Goal: Information Seeking & Learning: Understand process/instructions

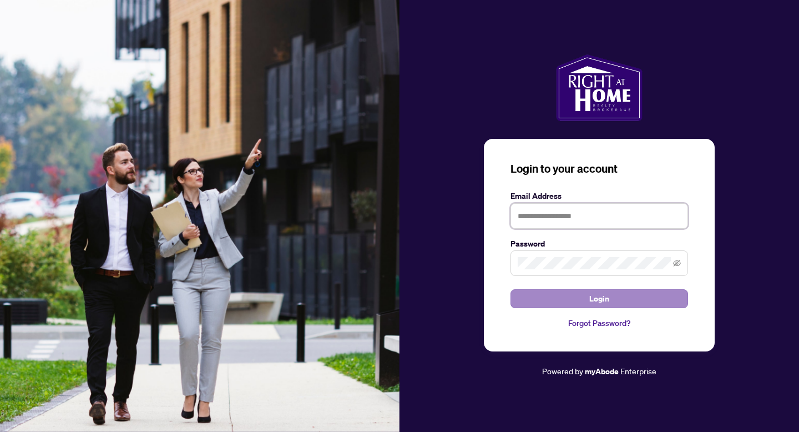
type input "**********"
click at [639, 300] on button "Login" at bounding box center [599, 298] width 178 height 19
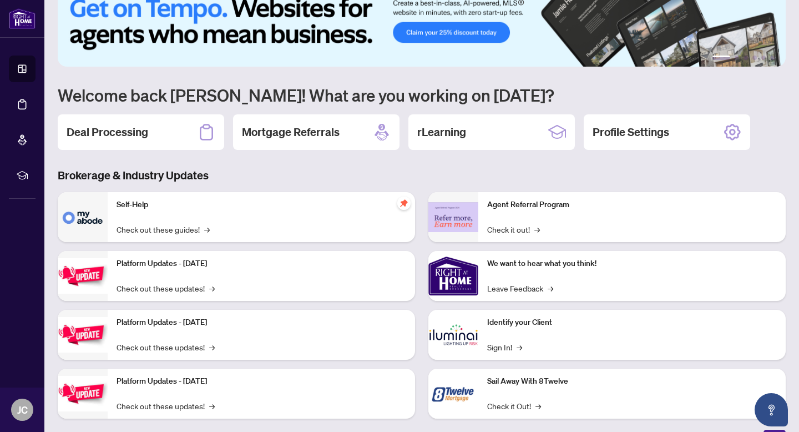
scroll to position [43, 0]
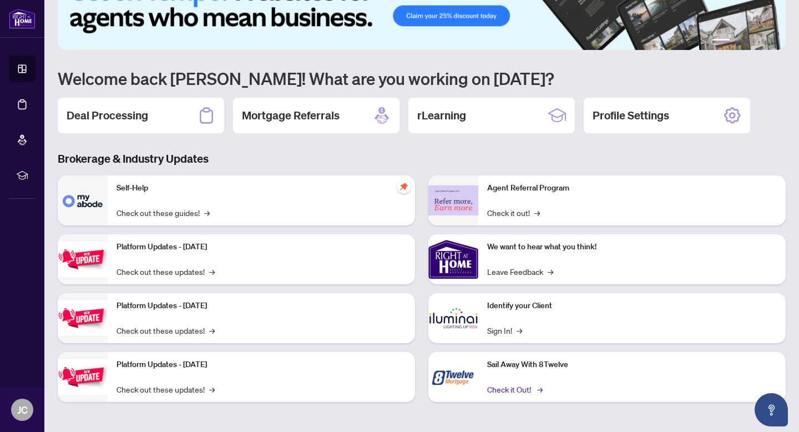
click at [507, 390] on link "Check it Out! →" at bounding box center [514, 389] width 54 height 12
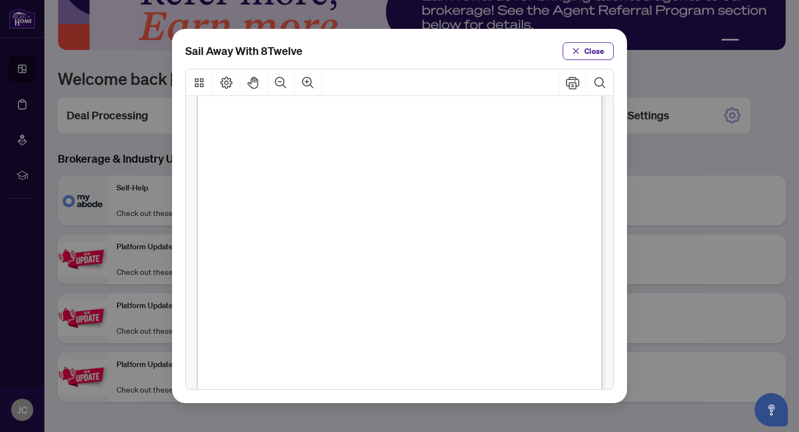
scroll to position [254, 0]
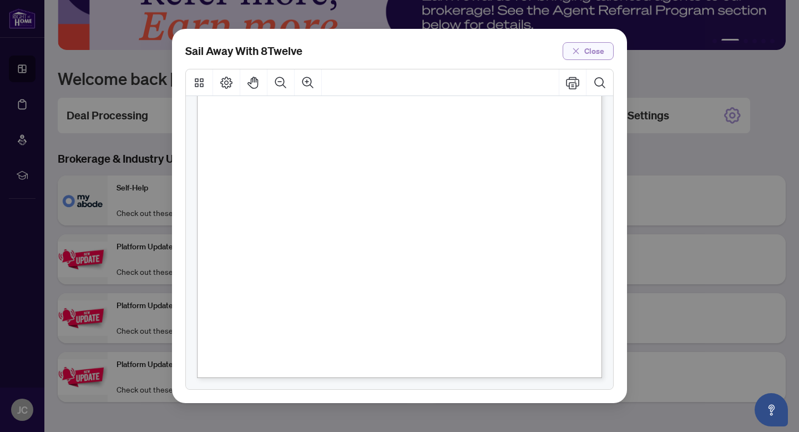
click at [581, 49] on button "Close" at bounding box center [588, 51] width 51 height 18
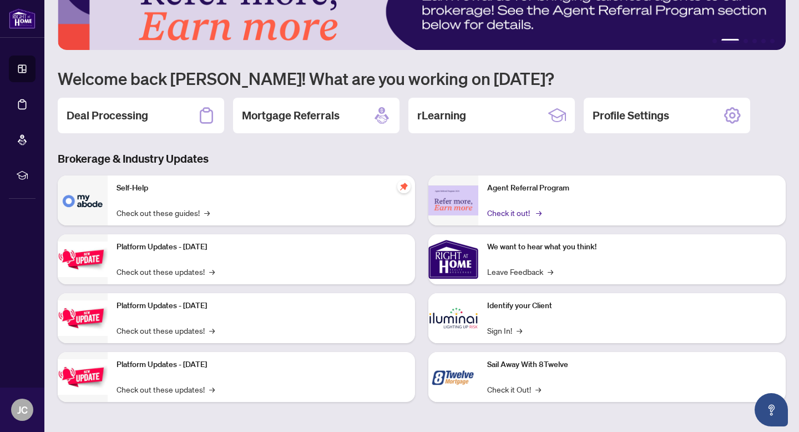
click at [505, 216] on link "Check it out! →" at bounding box center [513, 212] width 53 height 12
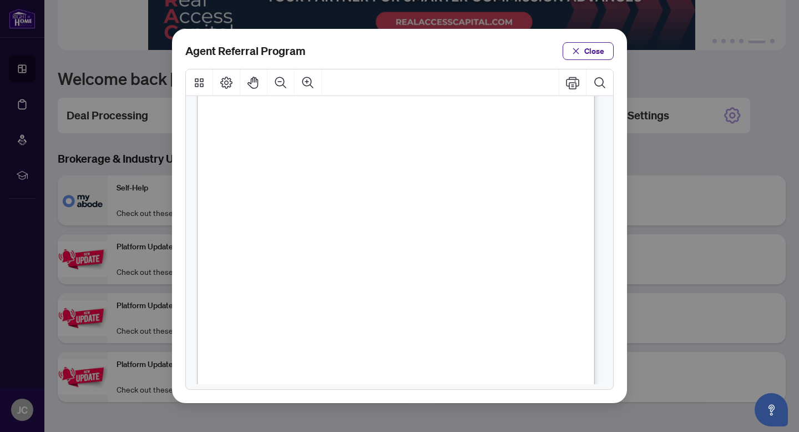
scroll to position [249, 0]
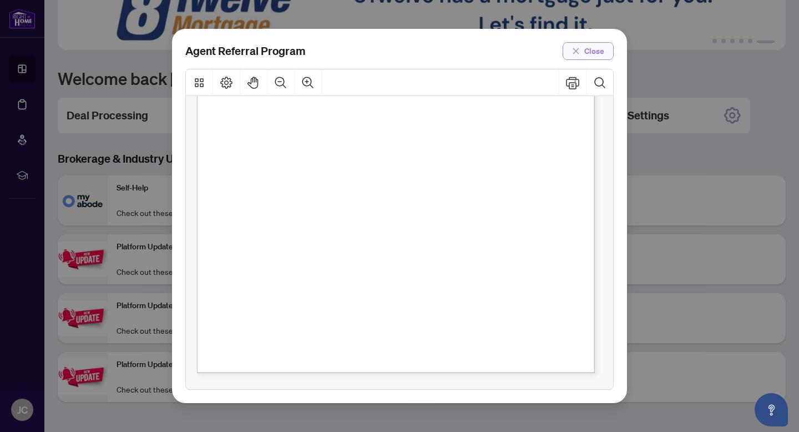
click at [593, 50] on span "Close" at bounding box center [594, 51] width 20 height 18
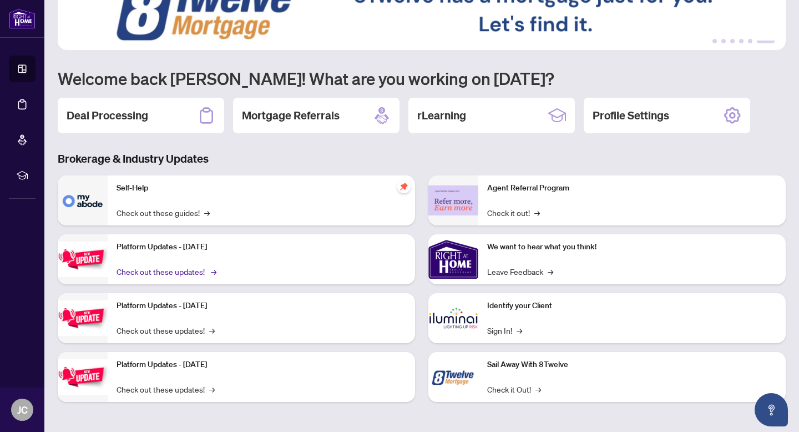
click at [184, 269] on link "Check out these updates! →" at bounding box center [166, 271] width 98 height 12
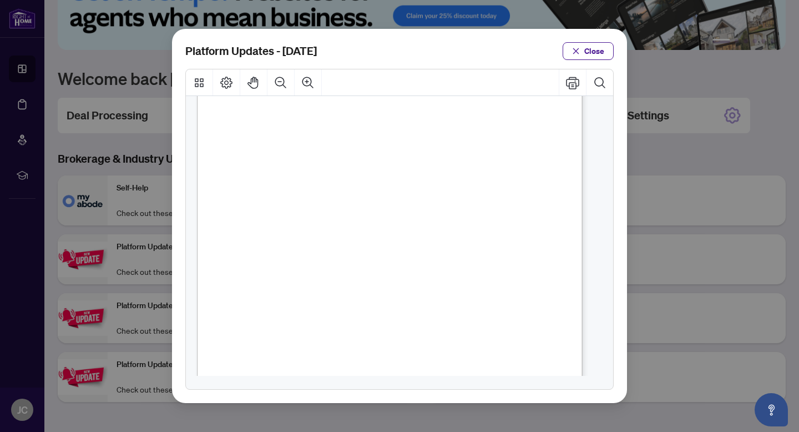
scroll to position [241, 0]
click at [594, 45] on span "Close" at bounding box center [594, 51] width 20 height 18
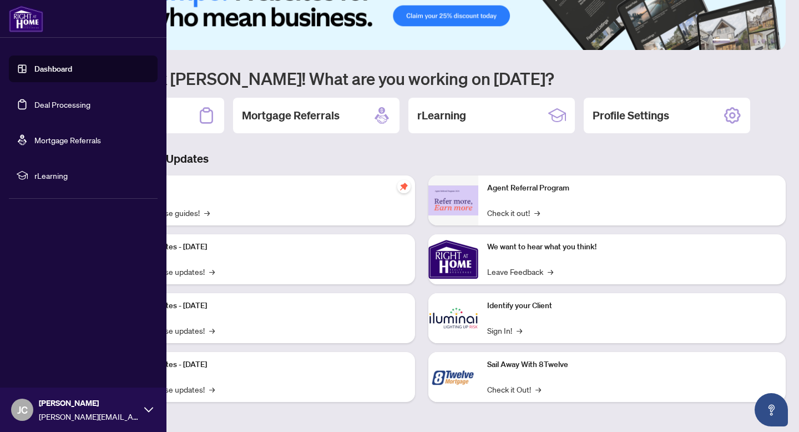
click at [45, 179] on span "rLearning" at bounding box center [91, 175] width 115 height 12
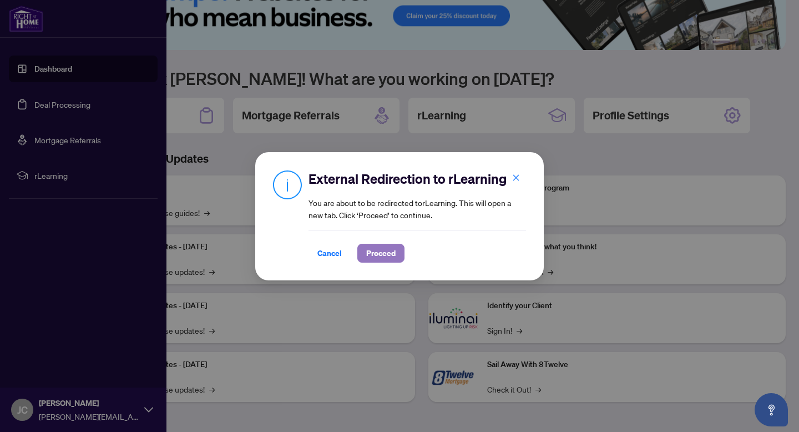
click at [383, 246] on span "Proceed" at bounding box center [380, 253] width 29 height 18
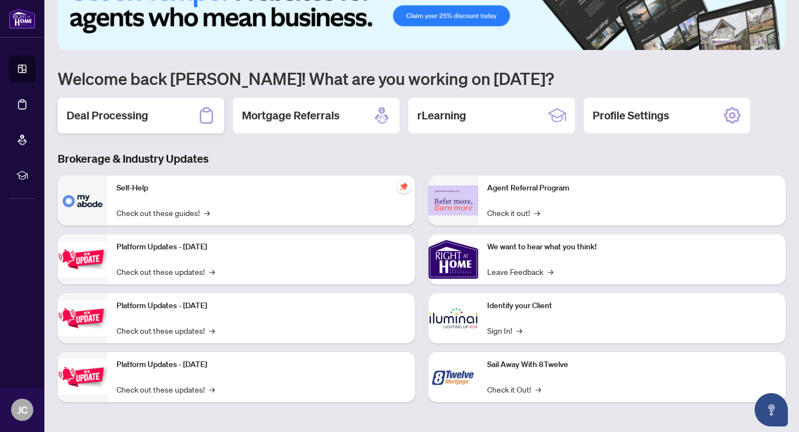
click at [160, 116] on div "Deal Processing" at bounding box center [141, 116] width 166 height 36
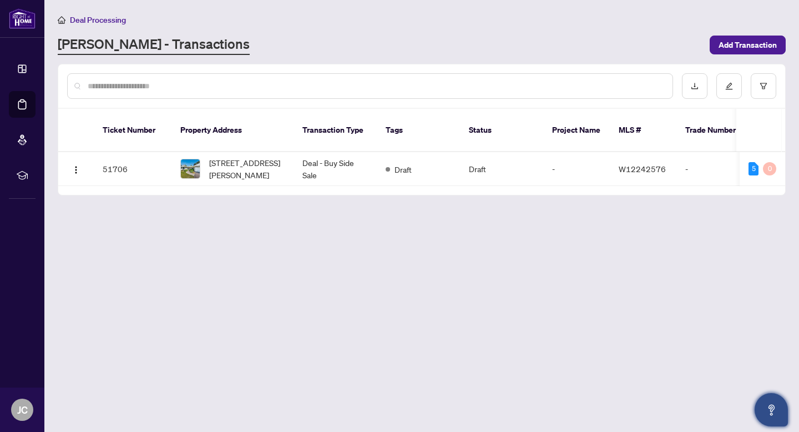
click at [782, 416] on button "Open asap" at bounding box center [771, 409] width 33 height 33
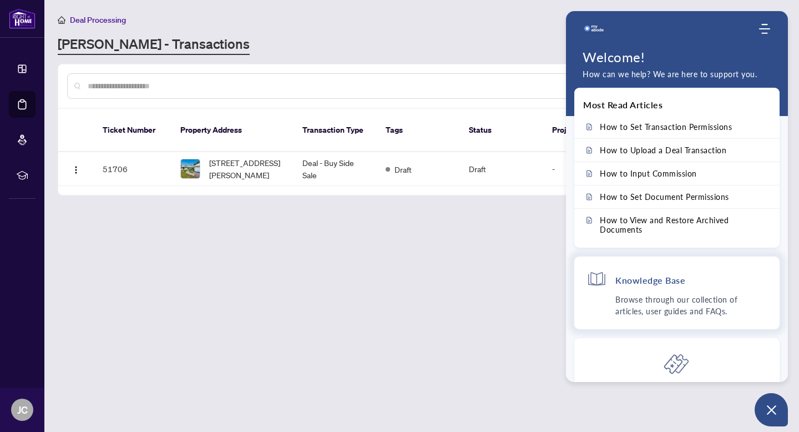
click at [657, 308] on p "Browse through our collection of articles, user guides and FAQs." at bounding box center [691, 304] width 152 height 23
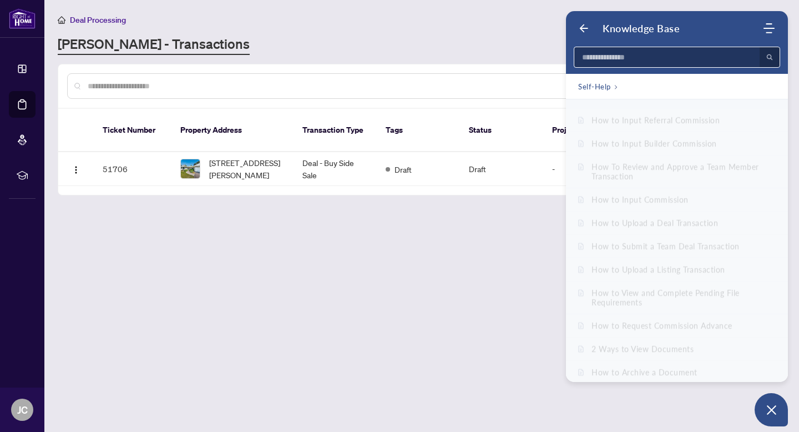
click at [667, 55] on input at bounding box center [663, 57] width 179 height 20
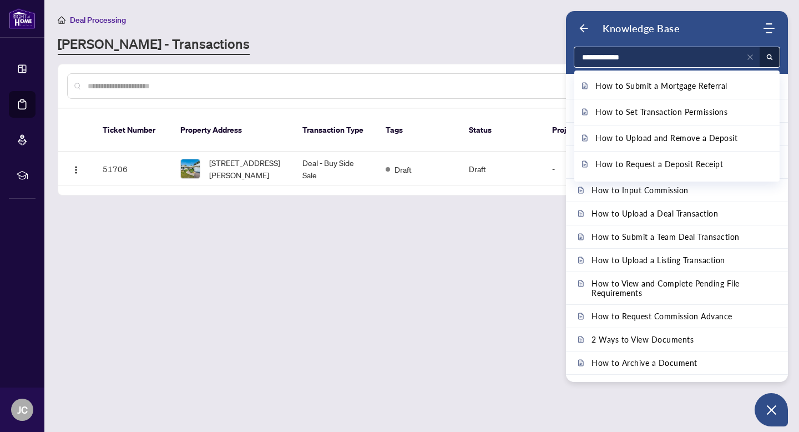
scroll to position [173, 0]
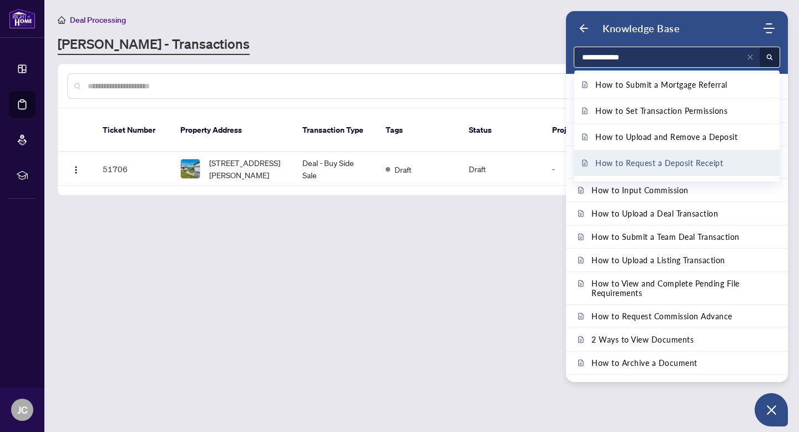
type input "**********"
click at [676, 163] on span "How to Request a Deposit Receipt" at bounding box center [659, 163] width 128 height 12
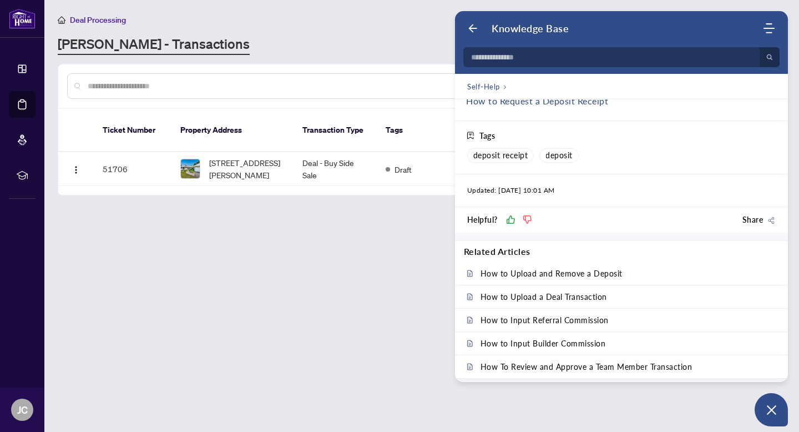
scroll to position [284, 0]
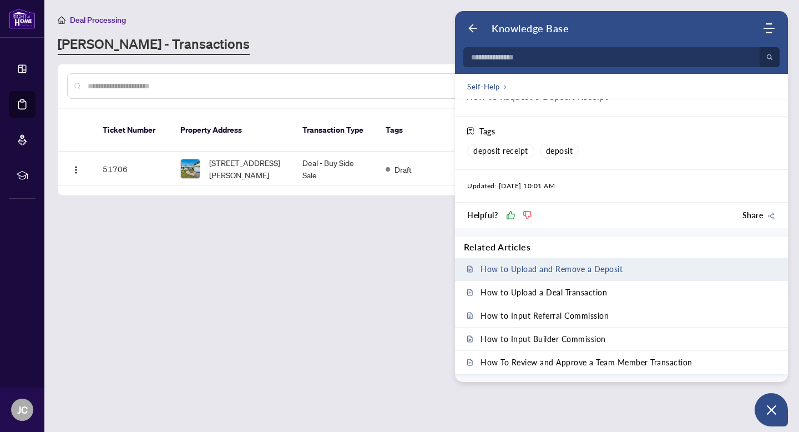
click at [594, 271] on span "How to Upload and Remove a Deposit" at bounding box center [551, 268] width 142 height 9
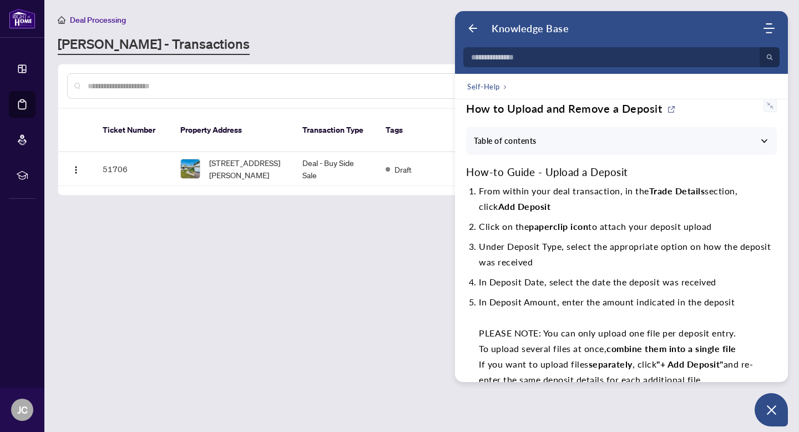
scroll to position [15, 0]
